Goal: Information Seeking & Learning: Learn about a topic

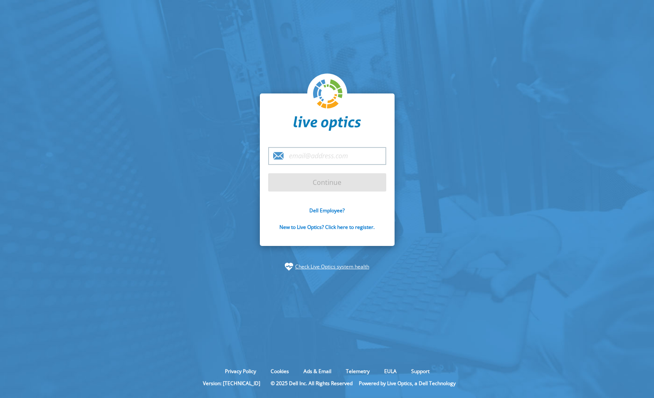
click at [374, 398] on div at bounding box center [327, 398] width 654 height 0
click at [346, 158] on input "email" at bounding box center [327, 156] width 118 height 18
type input "bnarvaez@textron.com"
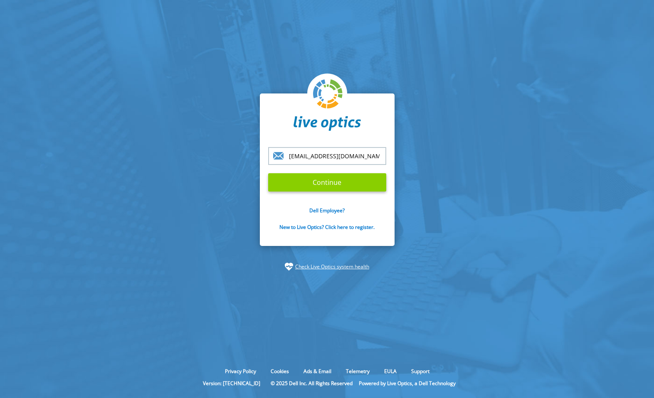
click at [332, 184] on input "Continue" at bounding box center [327, 182] width 118 height 18
click at [345, 186] on input "Continue" at bounding box center [327, 182] width 118 height 18
click at [363, 156] on input "[EMAIL_ADDRESS][DOMAIN_NAME]" at bounding box center [327, 156] width 118 height 18
drag, startPoint x: 363, startPoint y: 156, endPoint x: 224, endPoint y: 133, distance: 140.3
click at [224, 133] on section "[EMAIL_ADDRESS][DOMAIN_NAME] Continue Dell Employee? New to Live Optics? Click …" at bounding box center [327, 182] width 654 height 364
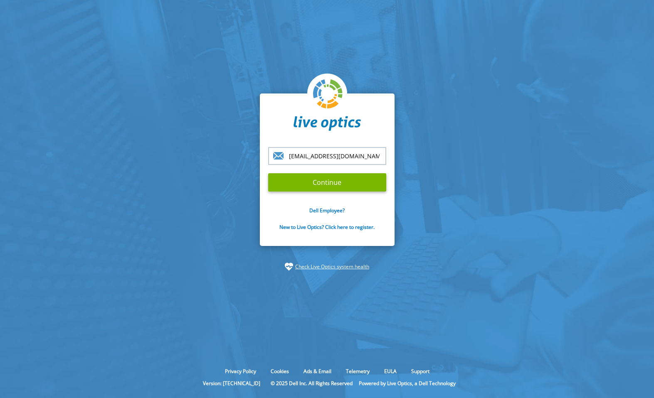
click at [337, 156] on input "[EMAIL_ADDRESS][DOMAIN_NAME]" at bounding box center [327, 156] width 118 height 18
click at [344, 180] on input "Continue" at bounding box center [327, 182] width 118 height 18
drag, startPoint x: 363, startPoint y: 155, endPoint x: 283, endPoint y: 145, distance: 80.8
click at [283, 145] on div "bnarvaez@textron.com Continue Dell Employee? New to Live Optics? Click here to …" at bounding box center [327, 170] width 135 height 153
click at [326, 177] on input "Continue" at bounding box center [327, 182] width 118 height 18
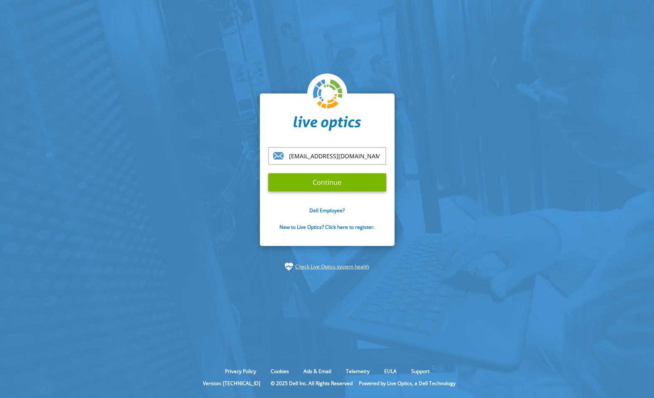
click at [234, 132] on section "[EMAIL_ADDRESS][DOMAIN_NAME] Continue Dell Employee? New to Live Optics? Click …" at bounding box center [327, 182] width 654 height 364
click at [326, 141] on div "bnarvaez@textron.com Continue Dell Employee? New to Live Optics? Click here to …" at bounding box center [327, 170] width 135 height 153
click at [335, 156] on input "[EMAIL_ADDRESS][DOMAIN_NAME]" at bounding box center [327, 156] width 118 height 18
click at [327, 180] on input "Continue" at bounding box center [327, 182] width 118 height 18
click at [334, 153] on input "[EMAIL_ADDRESS][DOMAIN_NAME]" at bounding box center [327, 156] width 118 height 18
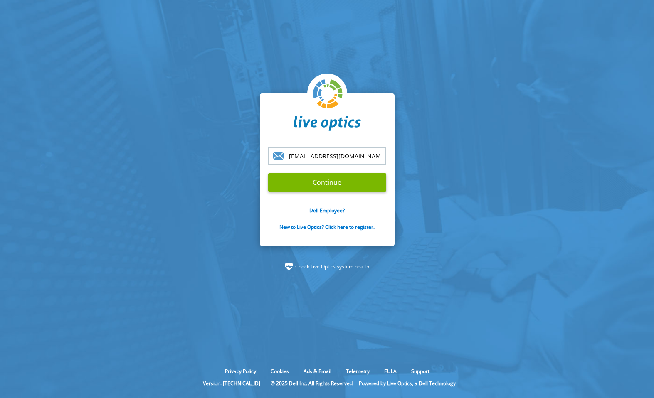
click at [336, 150] on input "[EMAIL_ADDRESS][DOMAIN_NAME]" at bounding box center [327, 156] width 118 height 18
click at [334, 177] on input "Continue" at bounding box center [327, 182] width 118 height 18
click at [431, 129] on section "[EMAIL_ADDRESS][DOMAIN_NAME] Continue Dell Employee? New to Live Optics? Click …" at bounding box center [327, 182] width 654 height 364
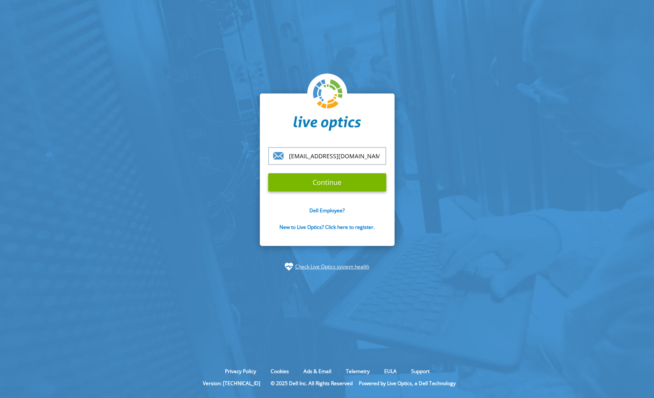
click at [55, 16] on section "[EMAIL_ADDRESS][DOMAIN_NAME] Continue Dell Employee? New to Live Optics? Click …" at bounding box center [327, 182] width 654 height 364
click at [371, 66] on section "[EMAIL_ADDRESS][DOMAIN_NAME] Continue Dell Employee? New to Live Optics? Click …" at bounding box center [327, 182] width 654 height 364
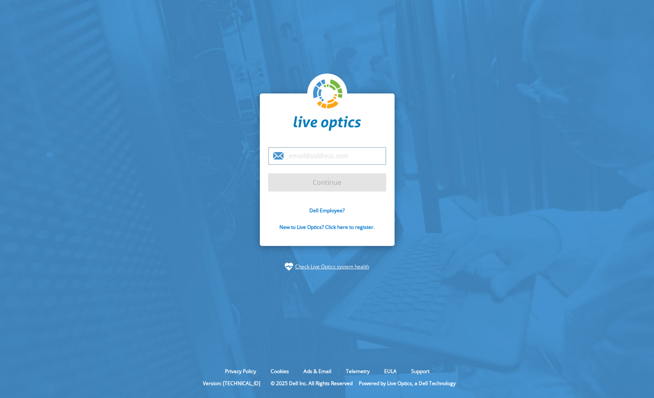
click at [300, 149] on input "email" at bounding box center [327, 156] width 118 height 18
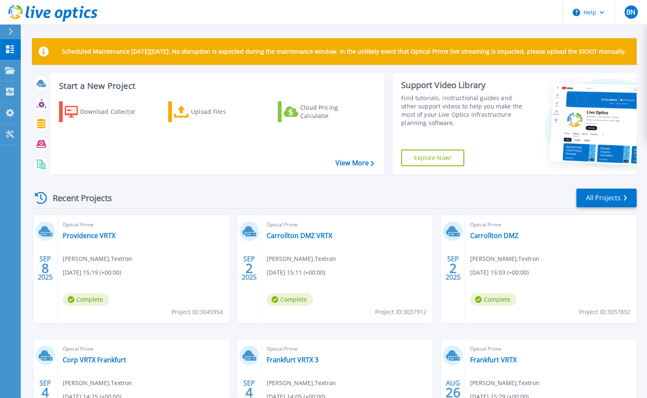
click at [102, 241] on div "Optical Prime Providence VRTX Ben Narvaez , Textron 09/08/2025, 15:19 (+00:00) …" at bounding box center [144, 269] width 172 height 108
click at [102, 236] on link "Providence VRTX" at bounding box center [89, 235] width 53 height 8
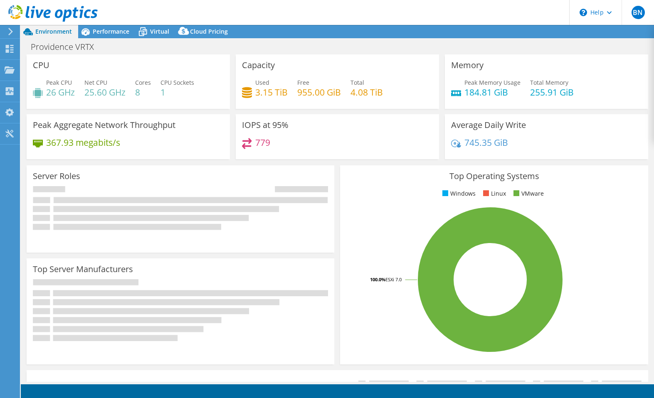
select select "USD"
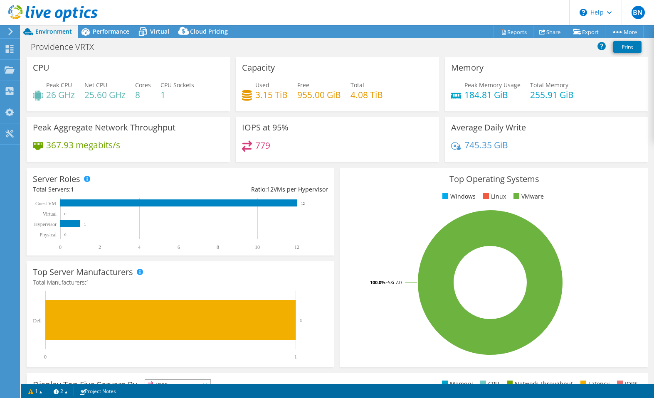
click at [330, 140] on div "IOPS at 95% 779" at bounding box center [337, 139] width 203 height 45
click at [105, 31] on span "Performance" at bounding box center [111, 31] width 37 height 8
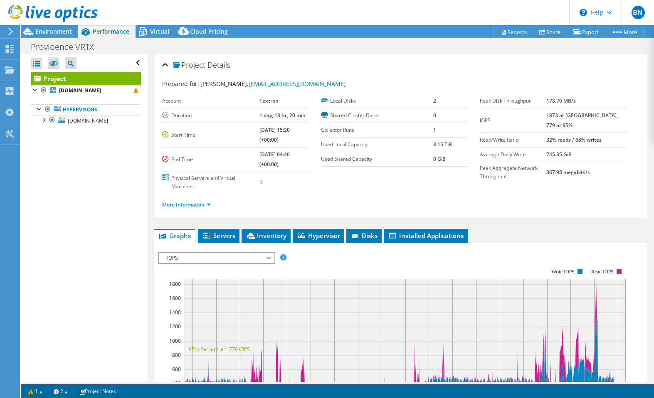
click at [317, 197] on div "More Information" at bounding box center [400, 204] width 477 height 23
click at [382, 196] on div "More Information" at bounding box center [400, 204] width 477 height 23
drag, startPoint x: 393, startPoint y: 23, endPoint x: 472, endPoint y: 43, distance: 81.3
click at [393, 23] on header "BN End User Ben Narvaez bnarvaez@textron.com Textron My Profile Log Out \n Help…" at bounding box center [327, 12] width 654 height 25
click at [475, 8] on header "BN End User Ben Narvaez bnarvaez@textron.com Textron My Profile Log Out \n Help…" at bounding box center [327, 12] width 654 height 25
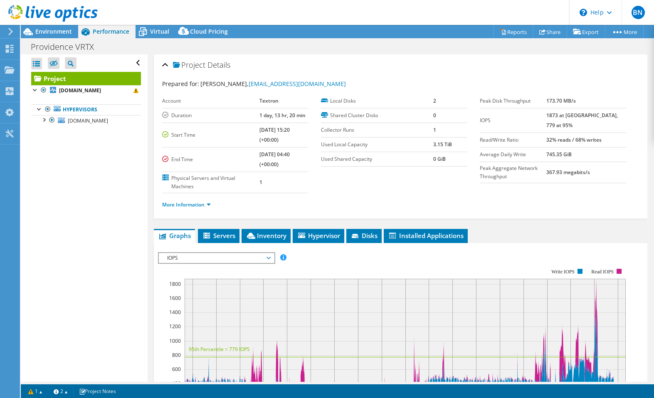
click at [361, 204] on ul "More Information" at bounding box center [400, 203] width 477 height 11
click at [425, 43] on div "Providence VRTX Print" at bounding box center [337, 46] width 633 height 15
click at [442, 16] on header "BN End User Ben Narvaez bnarvaez@textron.com Textron My Profile Log Out \n Help…" at bounding box center [327, 12] width 654 height 25
click at [469, 15] on header "BN End User Ben Narvaez bnarvaez@textron.com Textron My Profile Log Out \n Help…" at bounding box center [327, 12] width 654 height 25
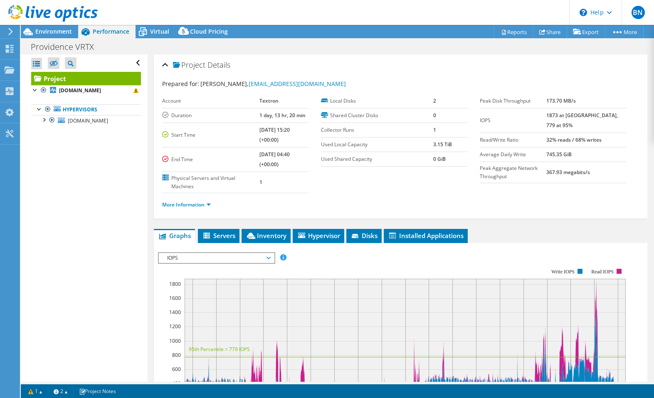
click at [544, 6] on header "BN End User Ben Narvaez bnarvaez@textron.com Textron My Profile Log Out \n Help…" at bounding box center [327, 12] width 654 height 25
click at [67, 184] on div "Open All Close All Hide Excluded Nodes Project Tree Filter" at bounding box center [84, 217] width 126 height 327
click at [109, 215] on div "Open All Close All Hide Excluded Nodes Project Tree Filter" at bounding box center [84, 217] width 126 height 327
click at [451, 15] on header "BN End User Ben Narvaez bnarvaez@textron.com Textron My Profile Log Out \n Help…" at bounding box center [327, 12] width 654 height 25
click at [339, 190] on section "Account Textron Duration 1 day, 13 hr, 20 min Start Time 09/08/2025, 15:20 (+00…" at bounding box center [321, 143] width 318 height 99
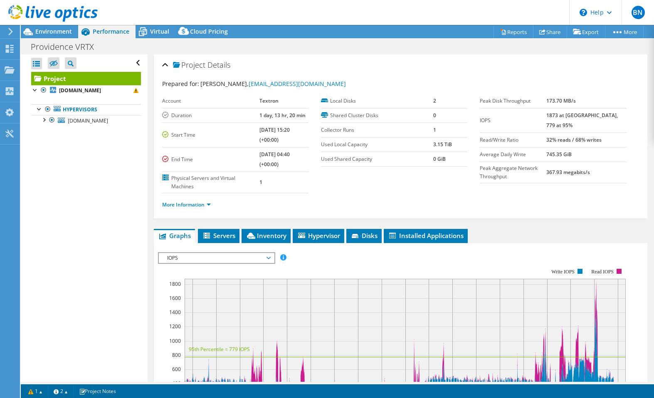
click at [75, 166] on div "Open All Close All Hide Excluded Nodes Project Tree Filter" at bounding box center [84, 217] width 126 height 327
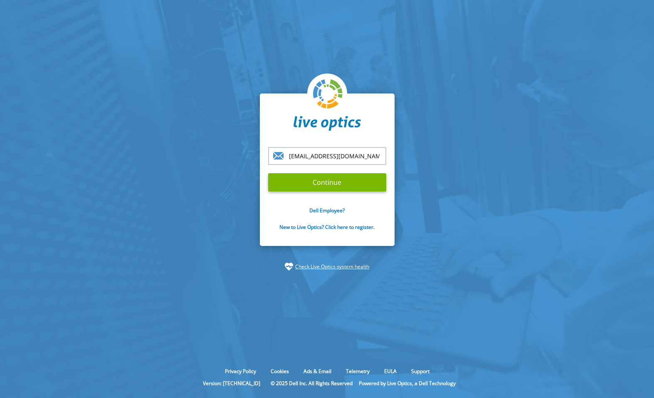
click at [163, 83] on section "[EMAIL_ADDRESS][DOMAIN_NAME] Continue Dell Employee? New to Live Optics? Click …" at bounding box center [327, 182] width 654 height 364
click at [457, 187] on section "[EMAIL_ADDRESS][DOMAIN_NAME] Continue Dell Employee? New to Live Optics? Click …" at bounding box center [327, 182] width 654 height 364
